Goal: Task Accomplishment & Management: Manage account settings

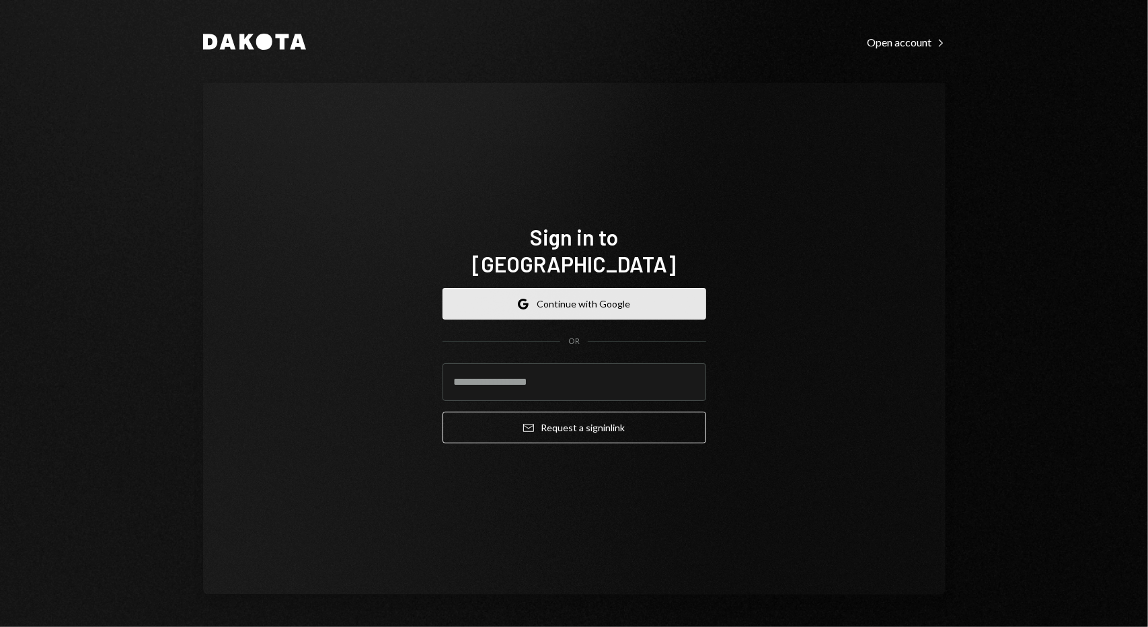
click at [647, 295] on button "Google Continue with Google" at bounding box center [575, 304] width 264 height 32
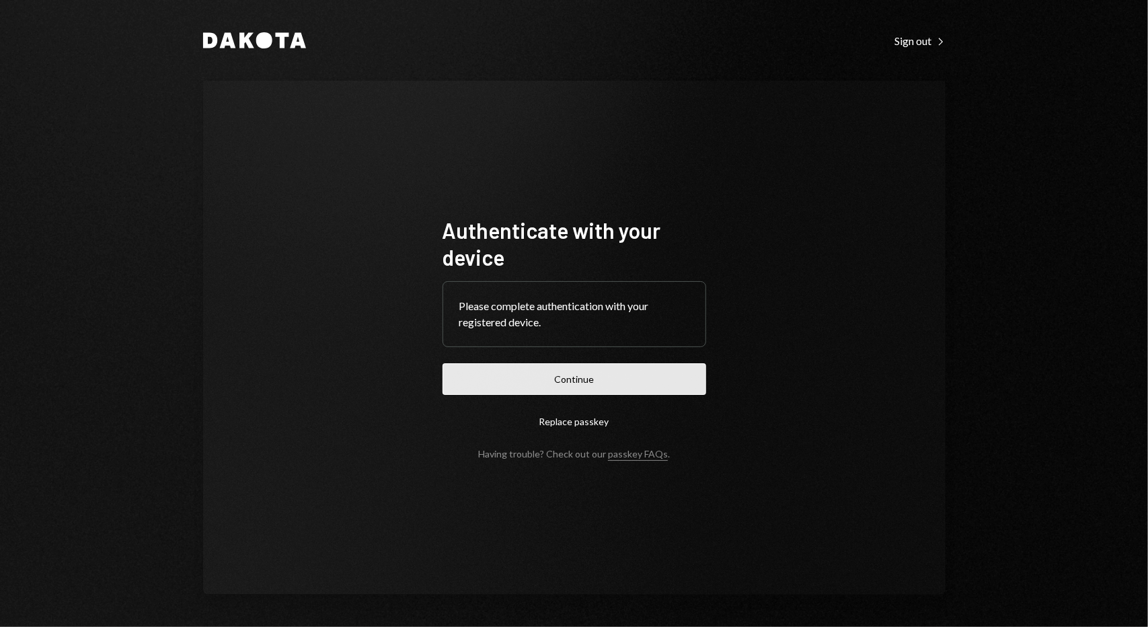
click at [592, 385] on button "Continue" at bounding box center [575, 379] width 264 height 32
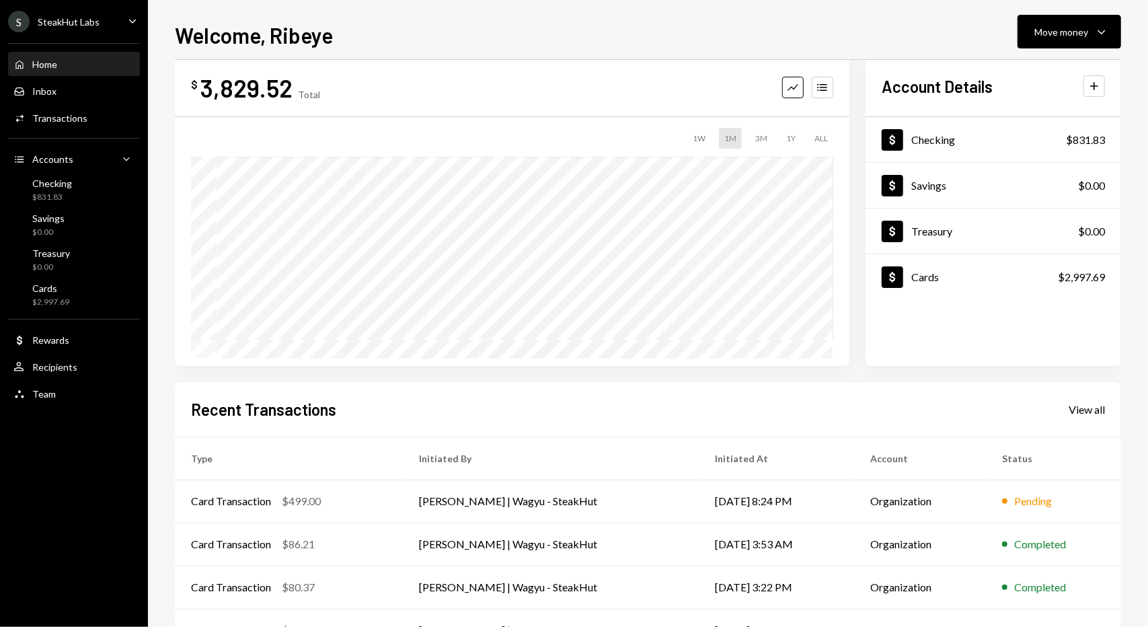
scroll to position [120, 0]
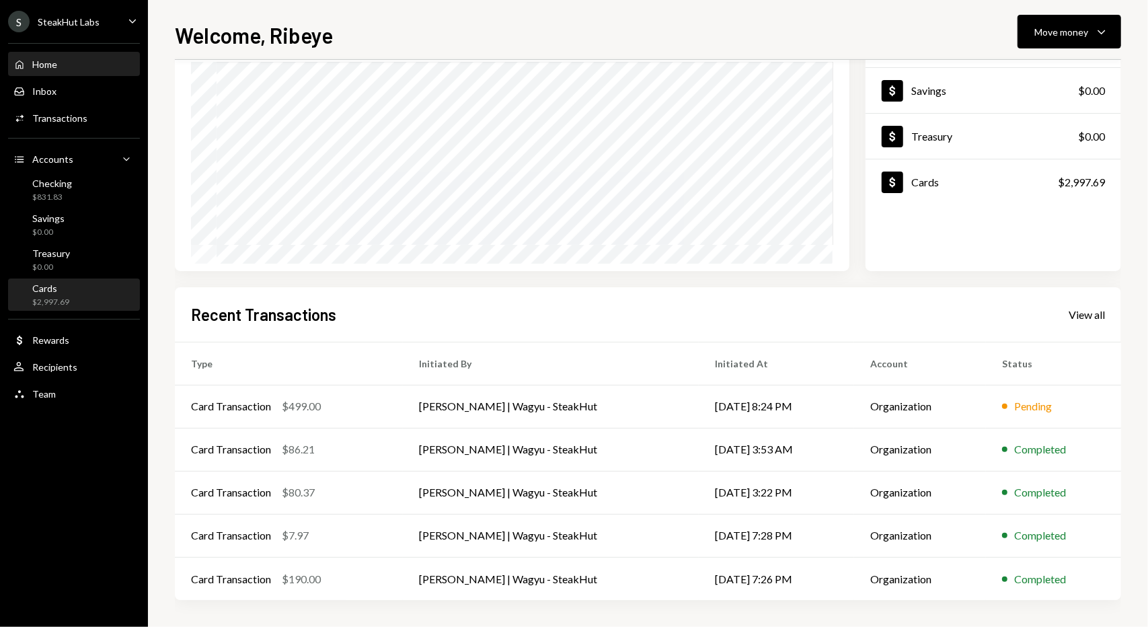
click at [91, 289] on div "Cards $2,997.69" at bounding box center [73, 296] width 121 height 26
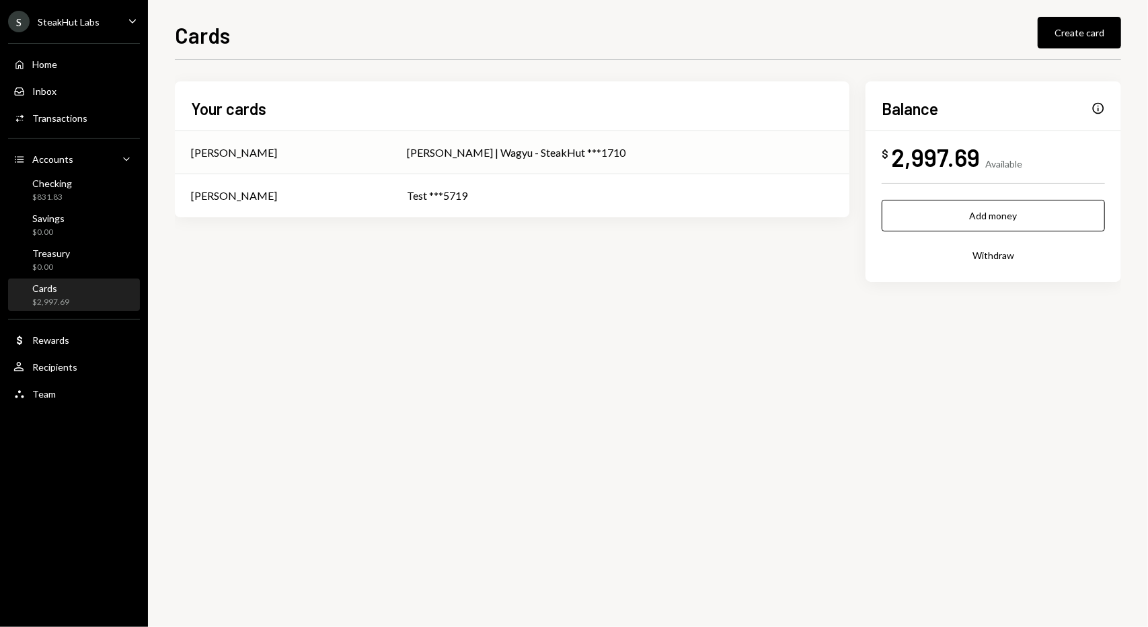
click at [296, 151] on div "[PERSON_NAME]" at bounding box center [283, 153] width 184 height 16
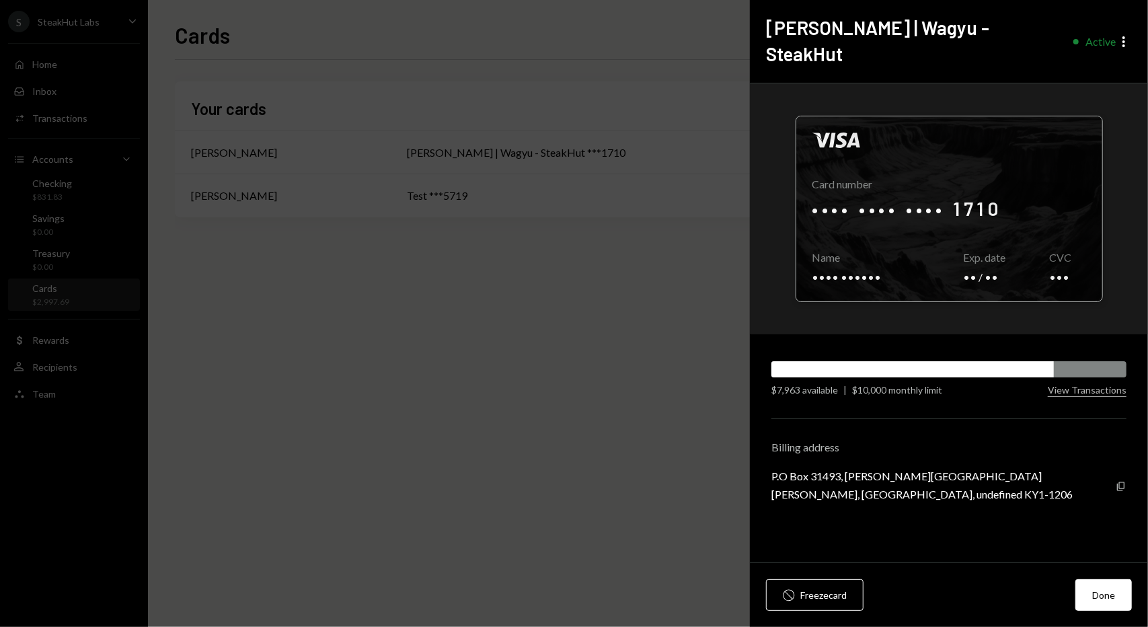
click at [969, 188] on div at bounding box center [949, 208] width 306 height 185
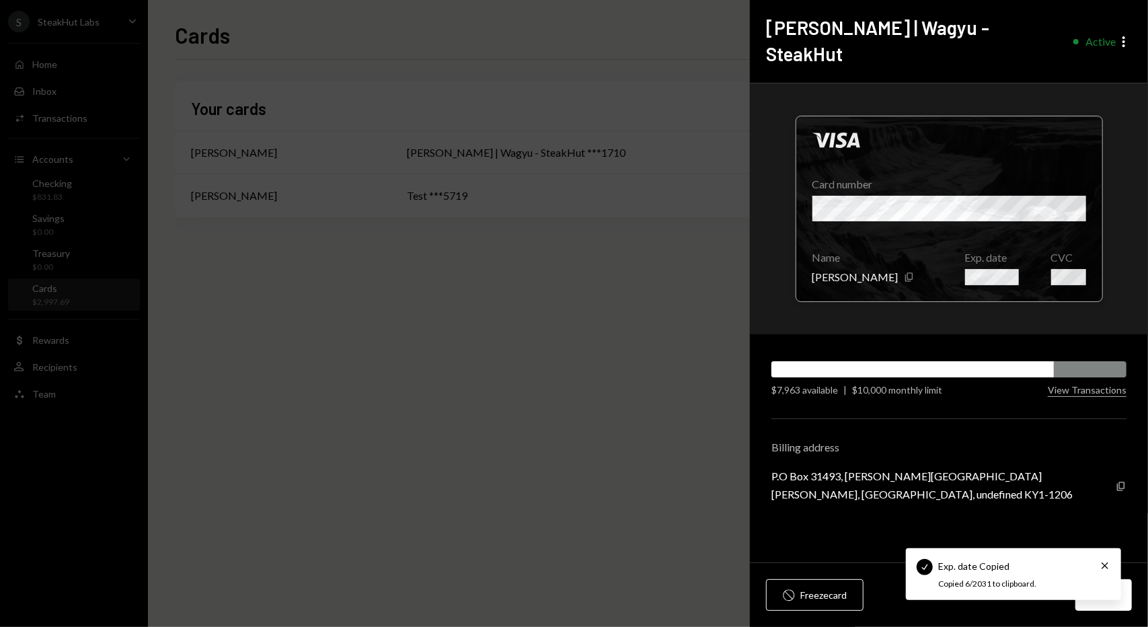
click at [1089, 254] on div at bounding box center [949, 208] width 306 height 185
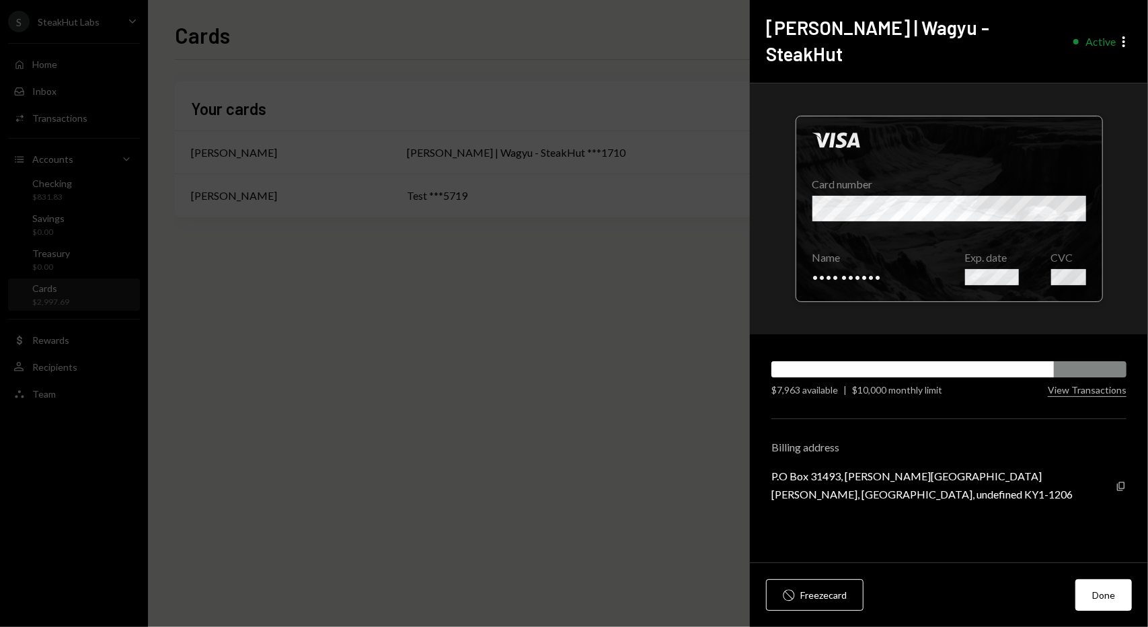
click at [1072, 248] on div at bounding box center [949, 208] width 306 height 185
